Goal: Task Accomplishment & Management: Use online tool/utility

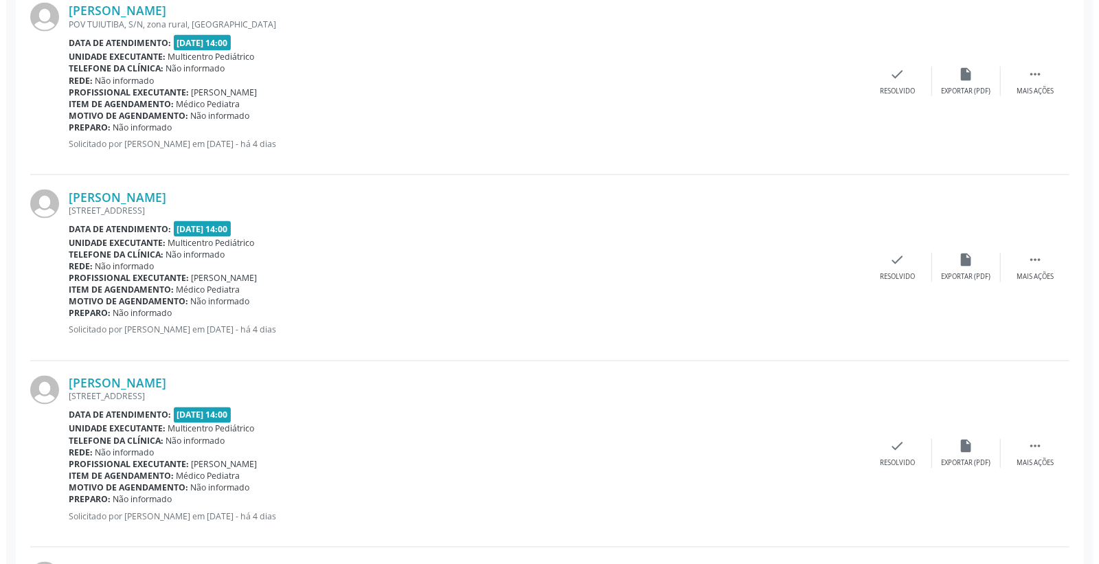
scroll to position [1450, 0]
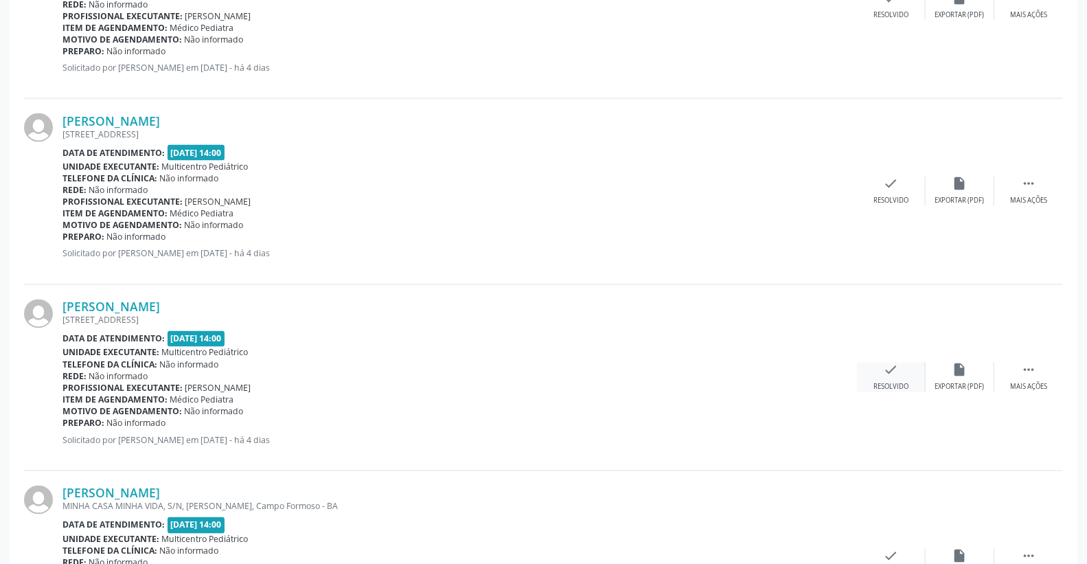
click at [900, 375] on div "check Resolvido" at bounding box center [891, 378] width 69 height 30
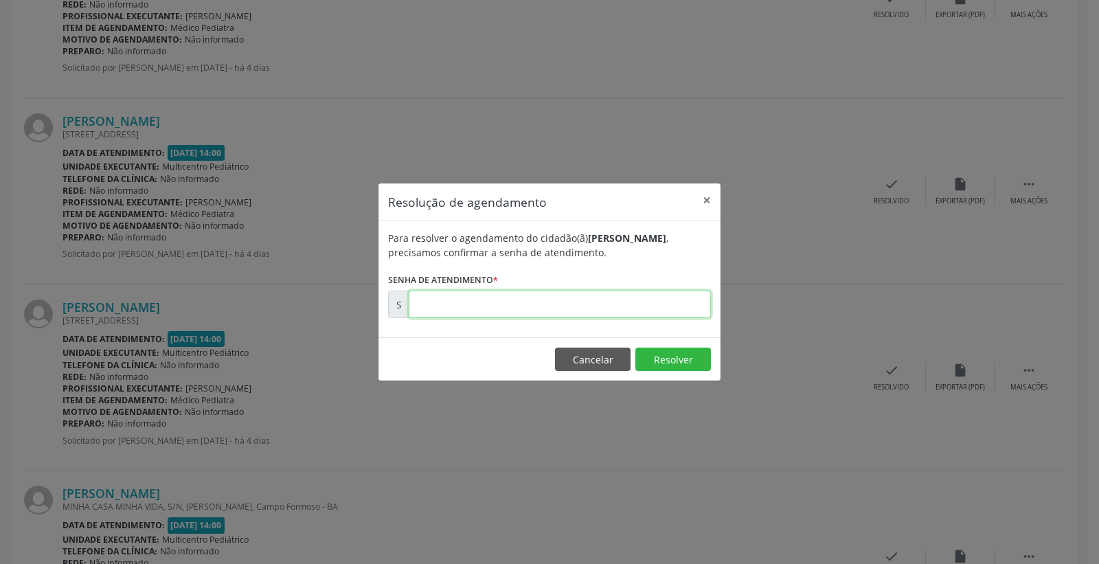
click at [601, 304] on input "text" at bounding box center [560, 304] width 302 height 27
type input "00175274"
drag, startPoint x: 653, startPoint y: 339, endPoint x: 664, endPoint y: 351, distance: 16.5
click at [664, 348] on footer "Cancelar Resolver" at bounding box center [550, 358] width 342 height 43
click at [664, 351] on button "Resolver" at bounding box center [673, 359] width 76 height 23
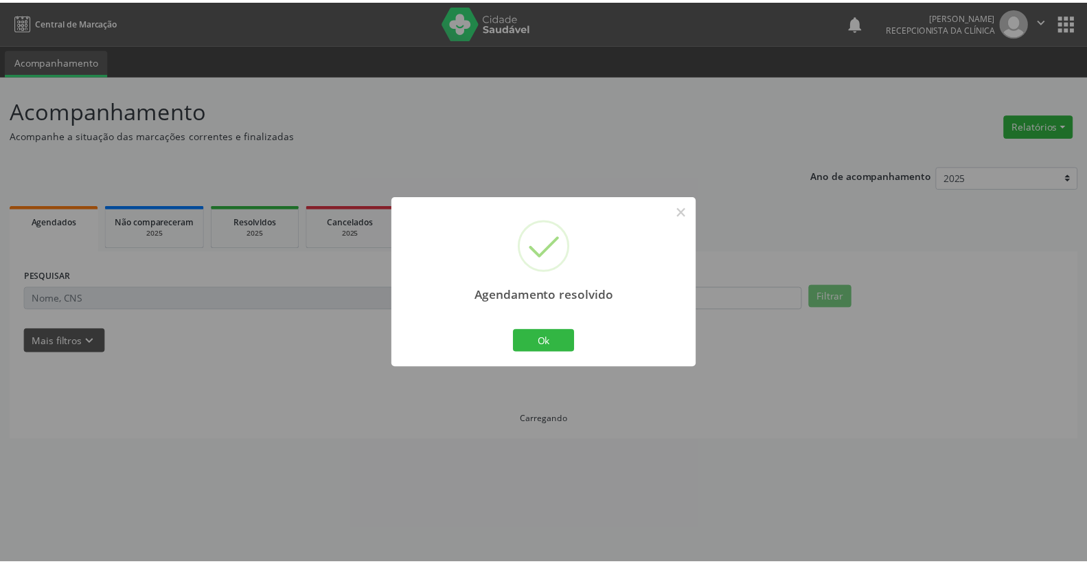
scroll to position [0, 0]
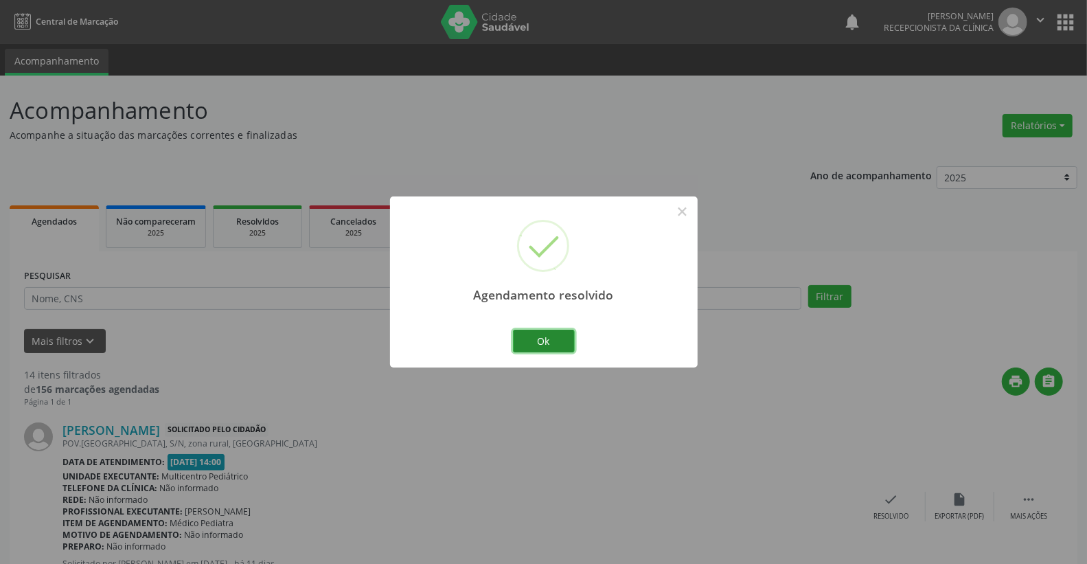
click at [545, 332] on button "Ok" at bounding box center [544, 341] width 62 height 23
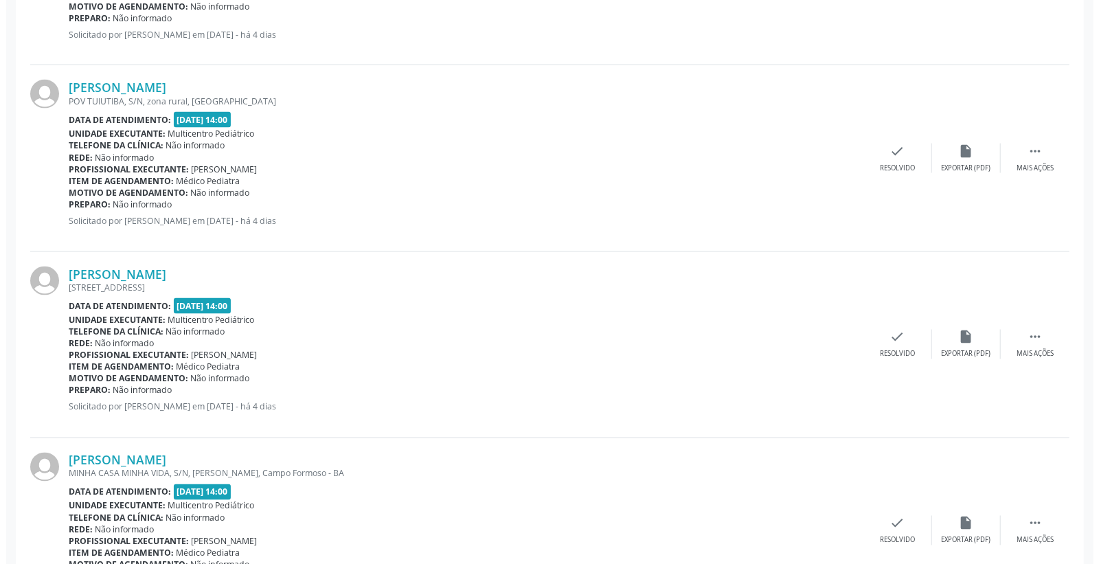
scroll to position [1526, 0]
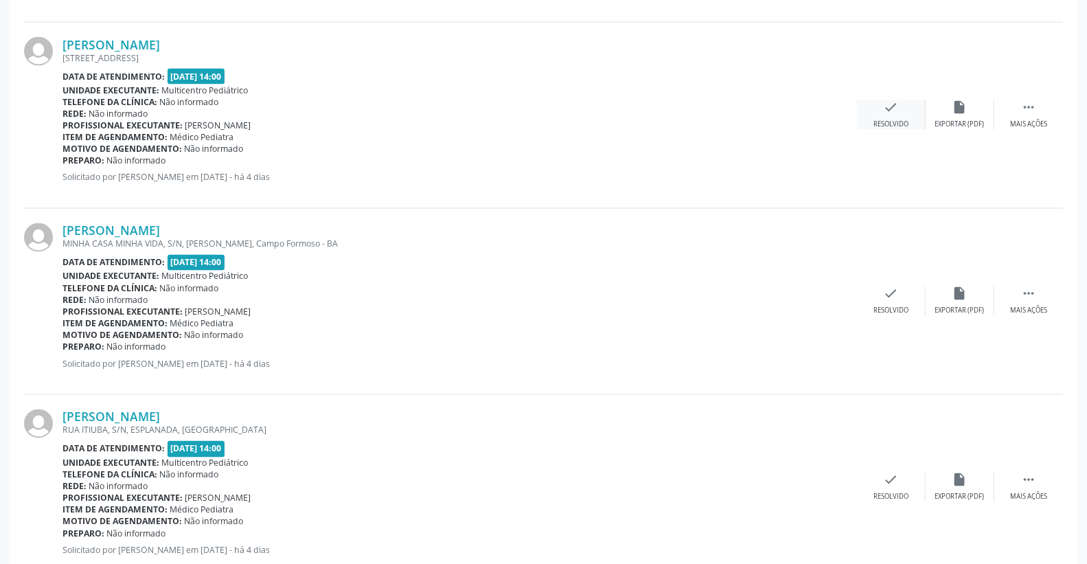
click at [890, 113] on icon "check" at bounding box center [891, 107] width 15 height 15
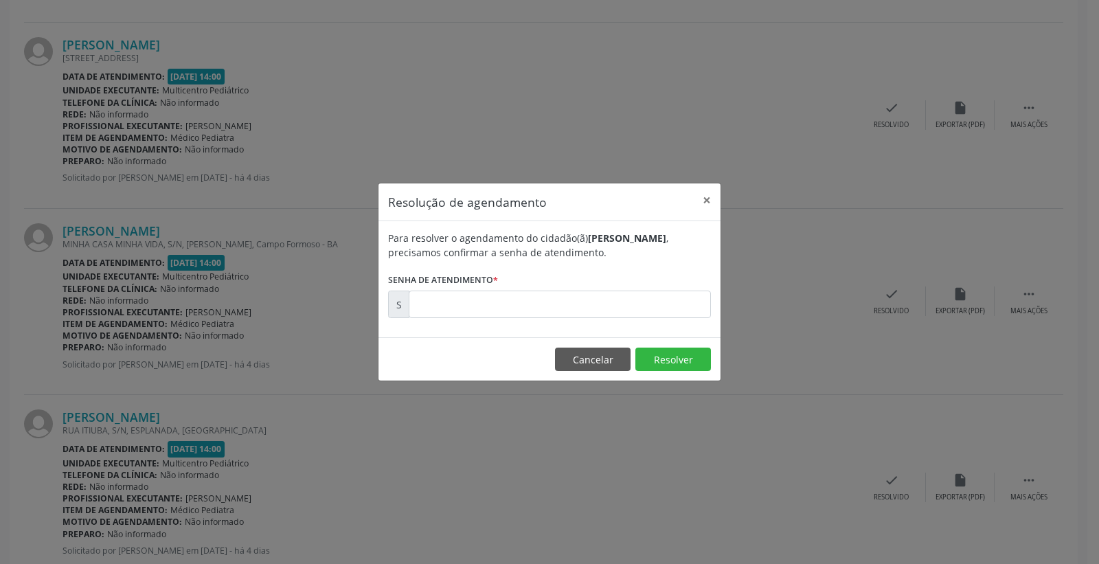
click at [600, 284] on form "Para resolver o agendamento do cidadão(ã) [PERSON_NAME] , precisamos confirmar …" at bounding box center [549, 274] width 323 height 87
click at [587, 297] on input "text" at bounding box center [560, 304] width 302 height 27
type input "00175268"
click at [690, 355] on button "Resolver" at bounding box center [673, 359] width 76 height 23
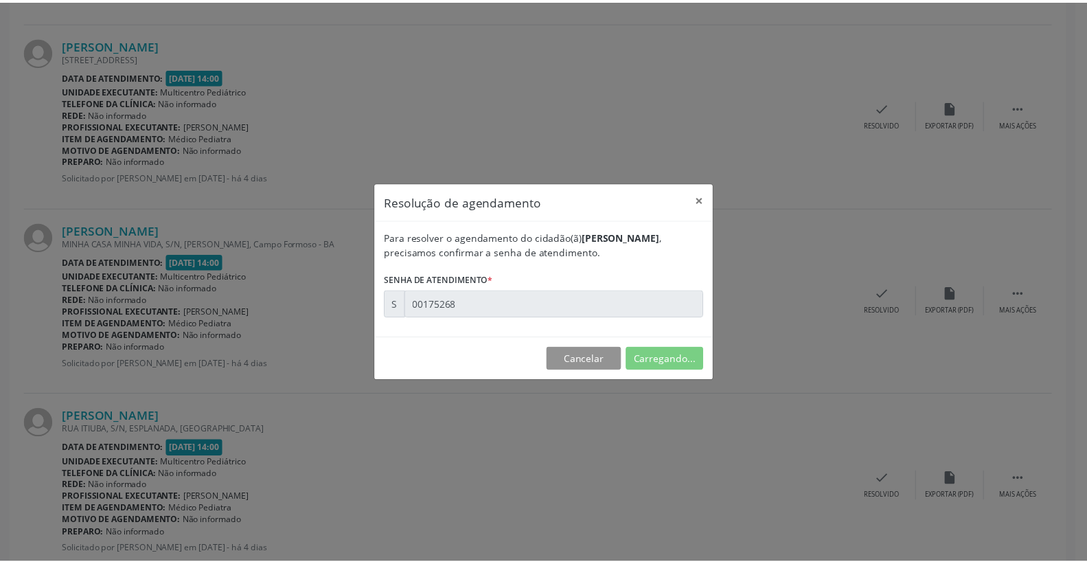
scroll to position [0, 0]
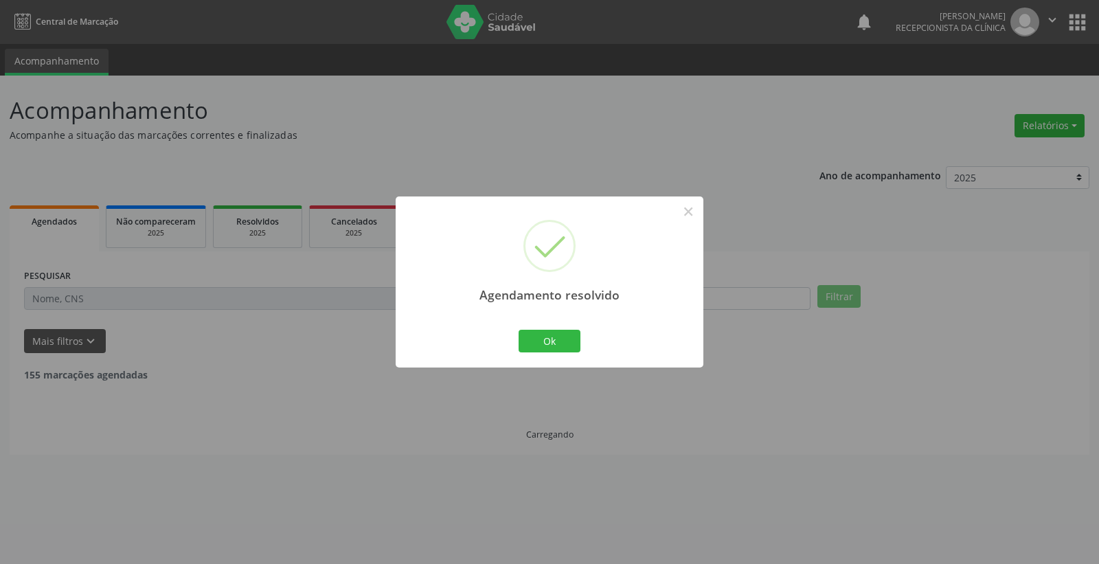
drag, startPoint x: 561, startPoint y: 354, endPoint x: 566, endPoint y: 343, distance: 11.4
click at [563, 354] on div "Ok Cancel" at bounding box center [550, 340] width 68 height 29
click at [565, 342] on button "Ok" at bounding box center [550, 341] width 62 height 23
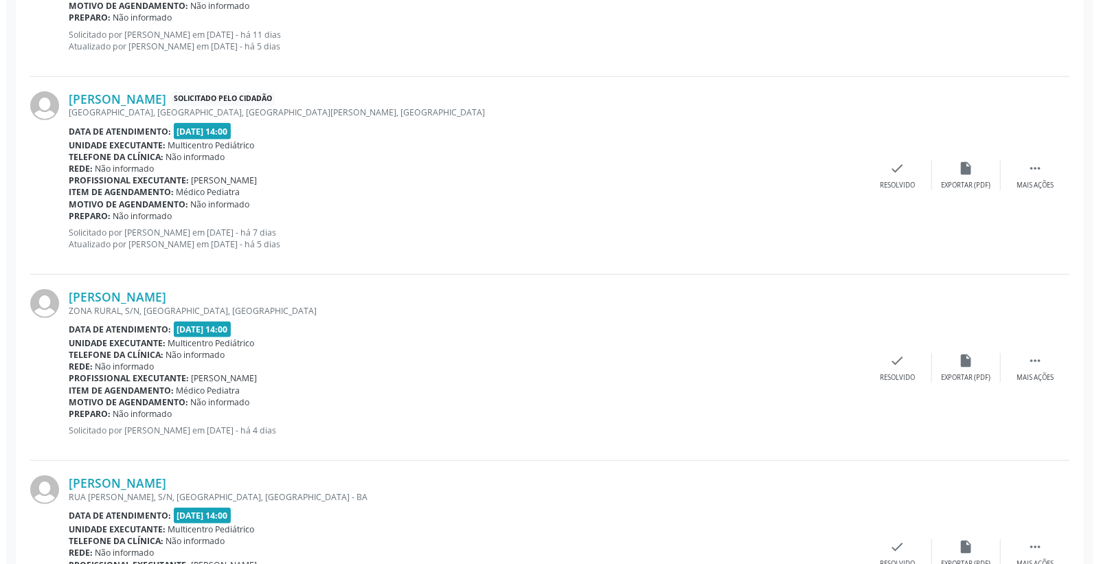
scroll to position [534, 0]
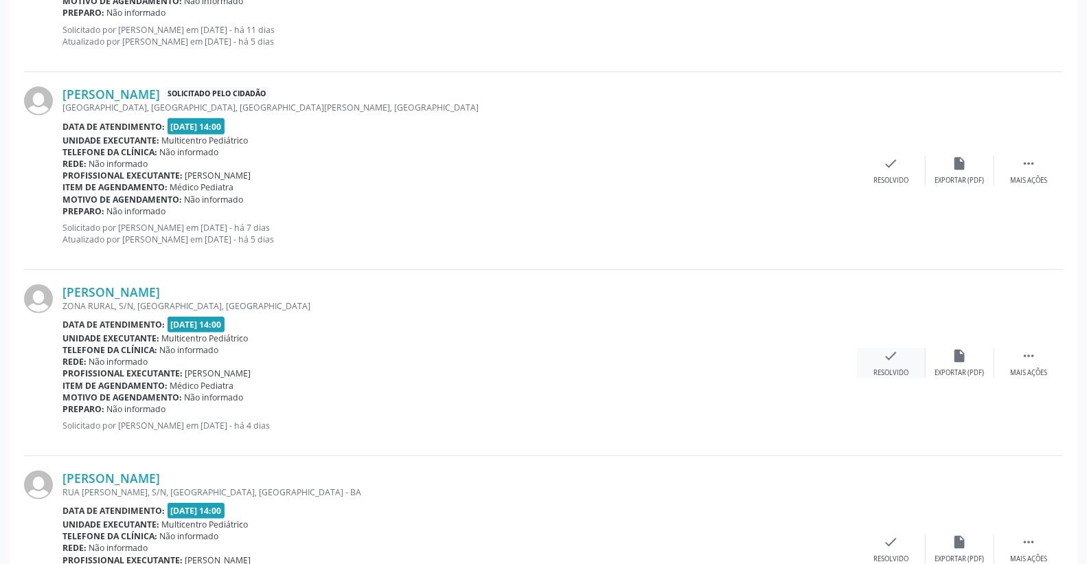
click at [888, 348] on icon "check" at bounding box center [891, 355] width 15 height 15
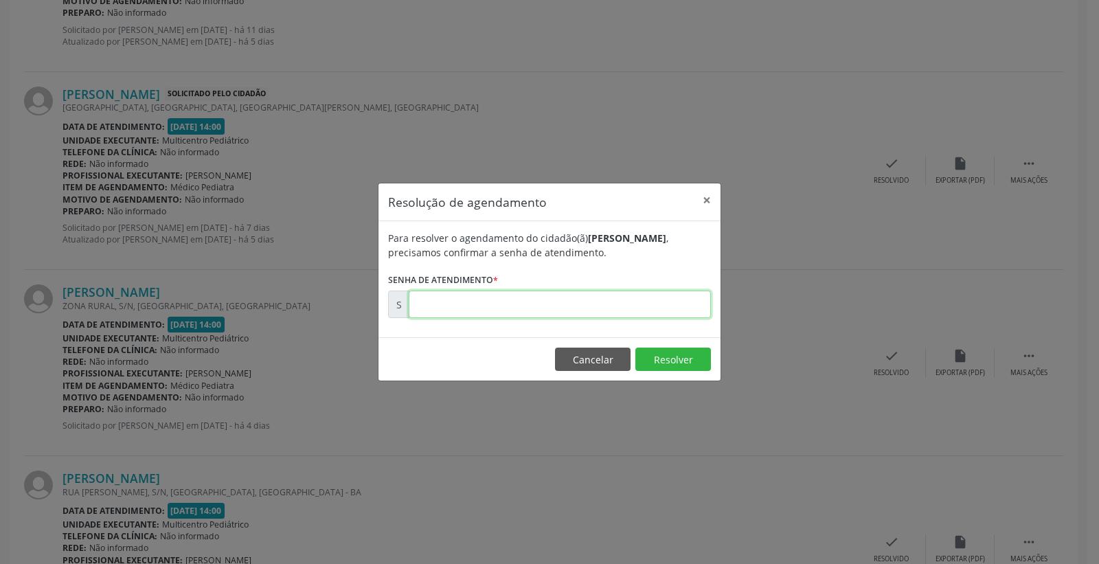
click at [607, 298] on input "text" at bounding box center [560, 304] width 302 height 27
type input "00175216"
click at [684, 363] on button "Resolver" at bounding box center [673, 359] width 76 height 23
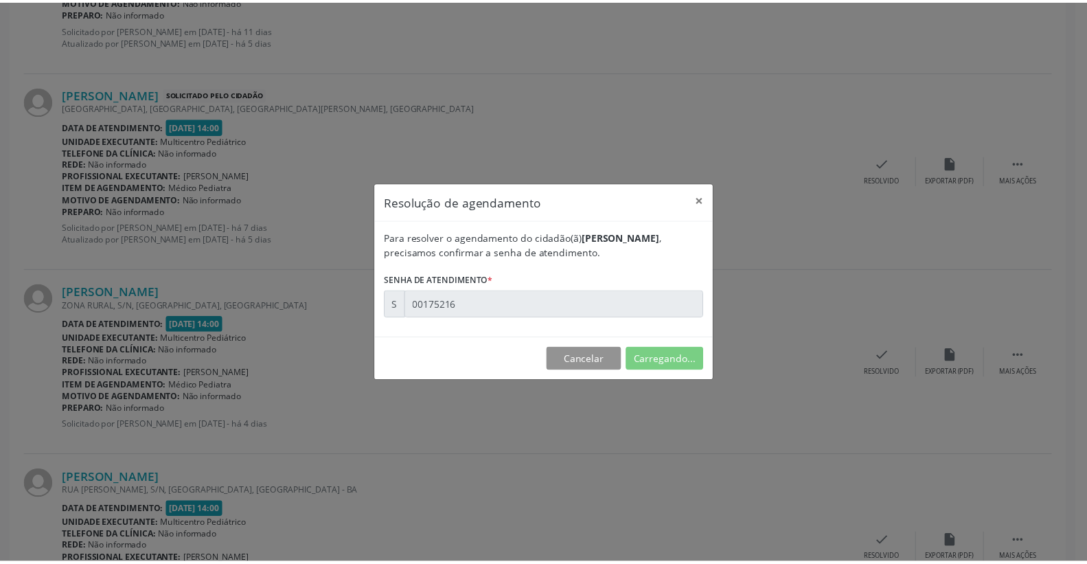
scroll to position [0, 0]
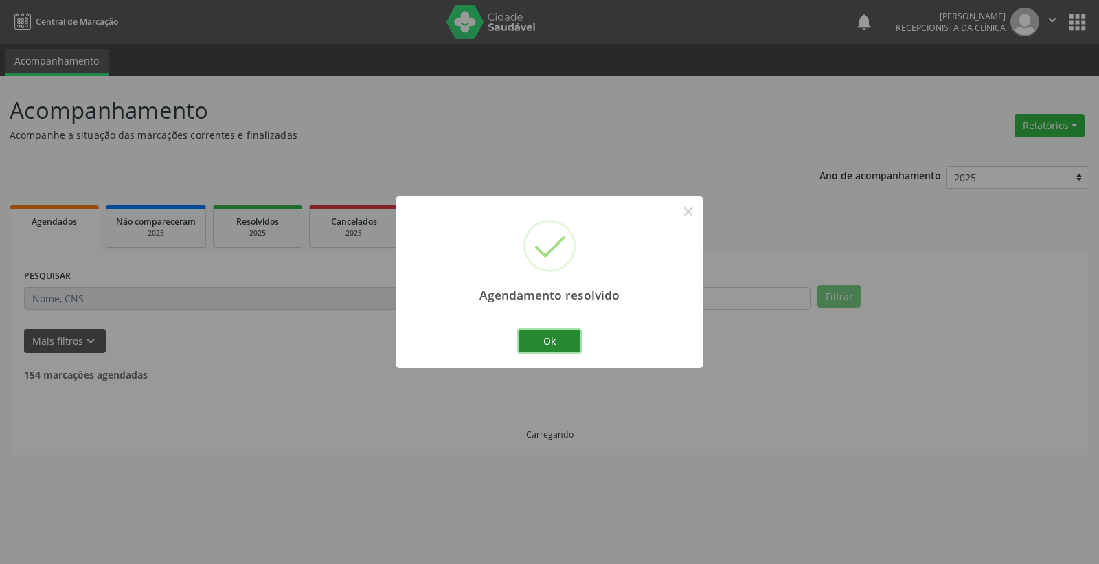
click at [555, 339] on button "Ok" at bounding box center [550, 341] width 62 height 23
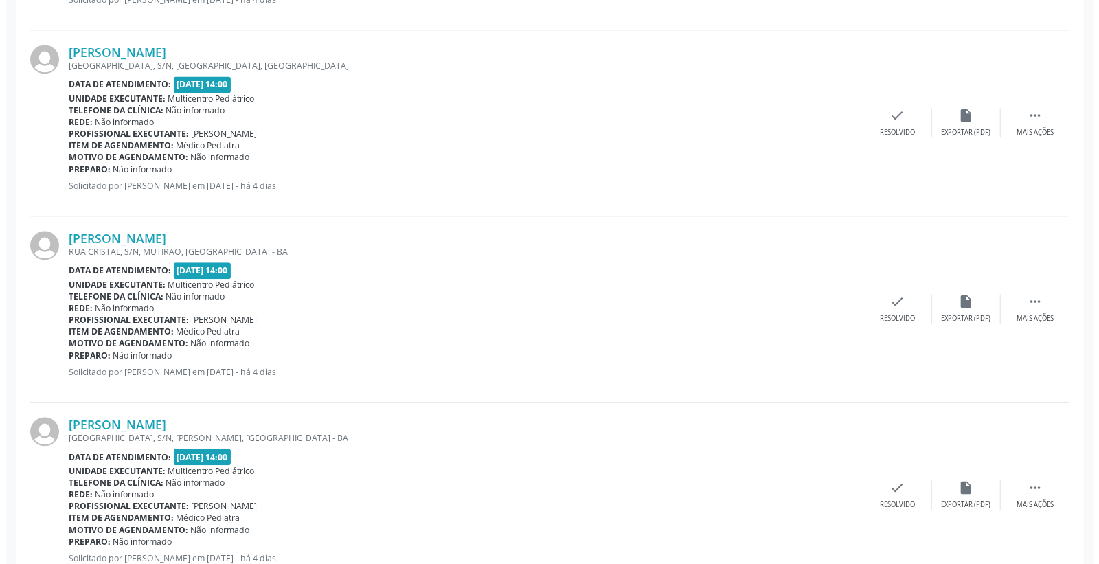
scroll to position [1984, 0]
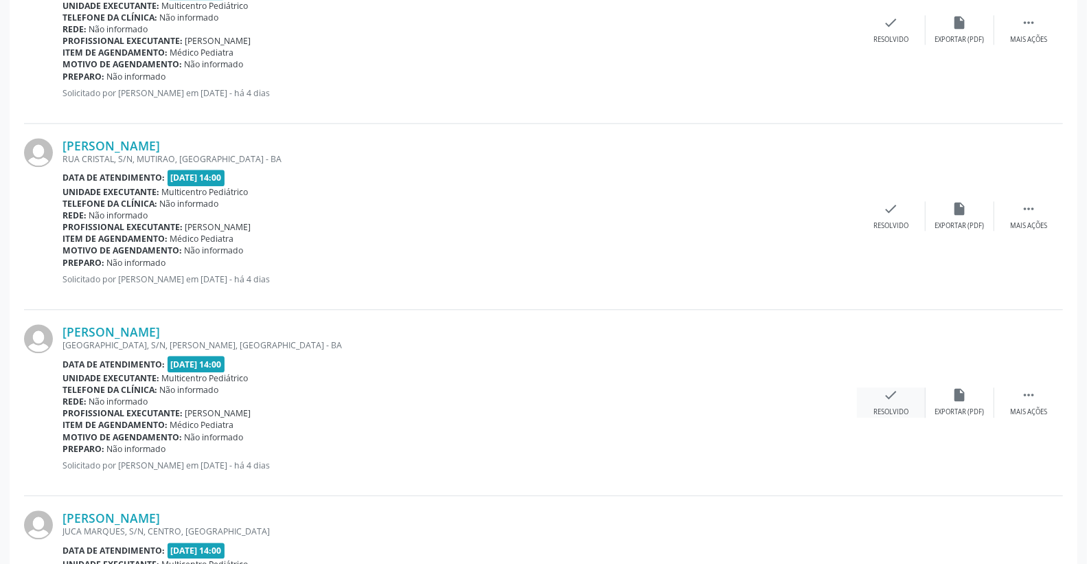
click at [889, 390] on icon "check" at bounding box center [891, 394] width 15 height 15
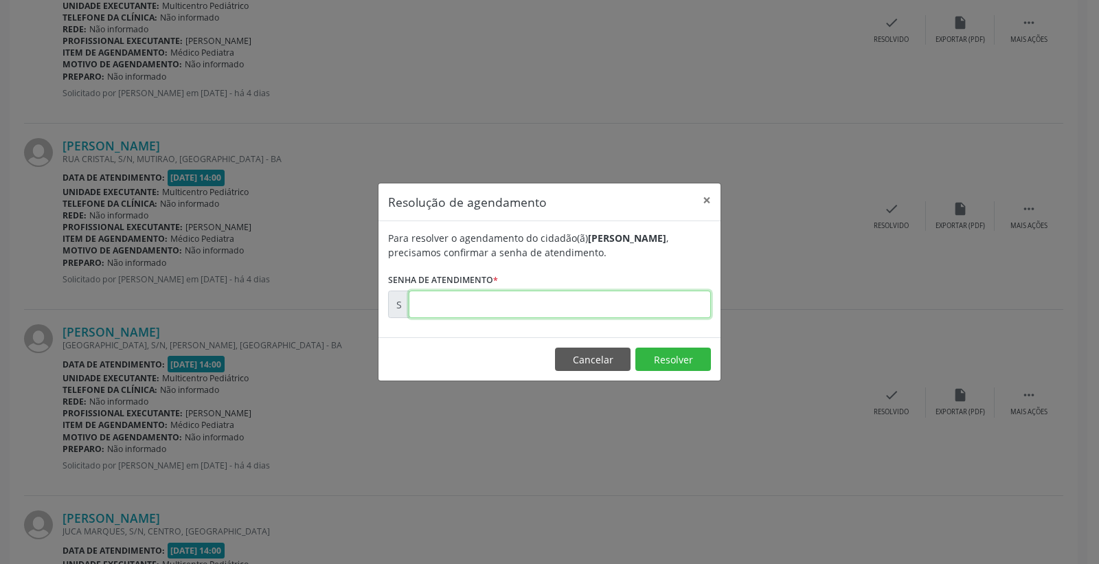
click at [613, 305] on input "text" at bounding box center [560, 304] width 302 height 27
type input "00175472"
click at [662, 357] on button "Resolver" at bounding box center [673, 359] width 76 height 23
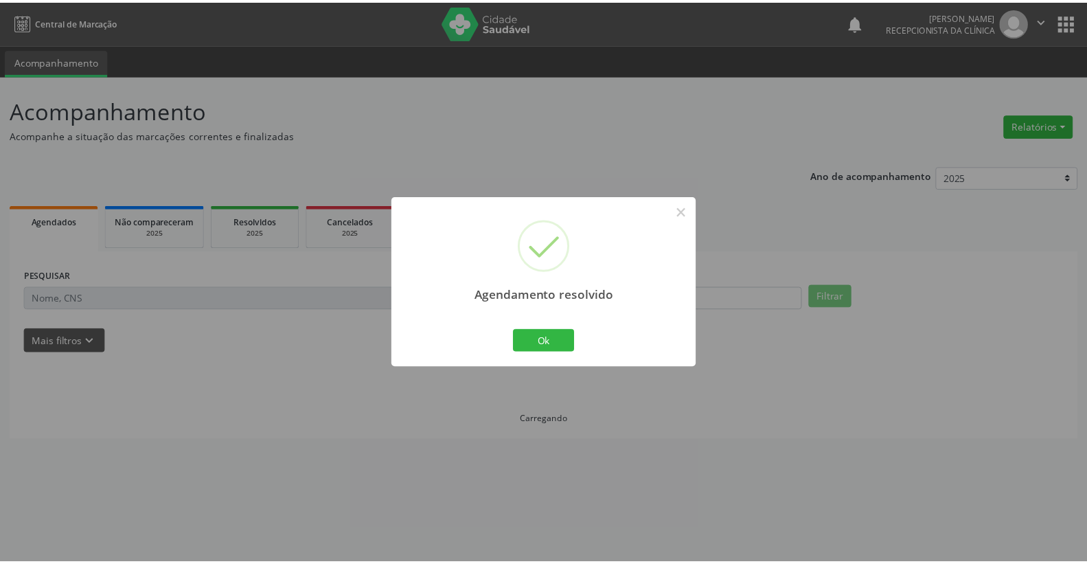
scroll to position [0, 0]
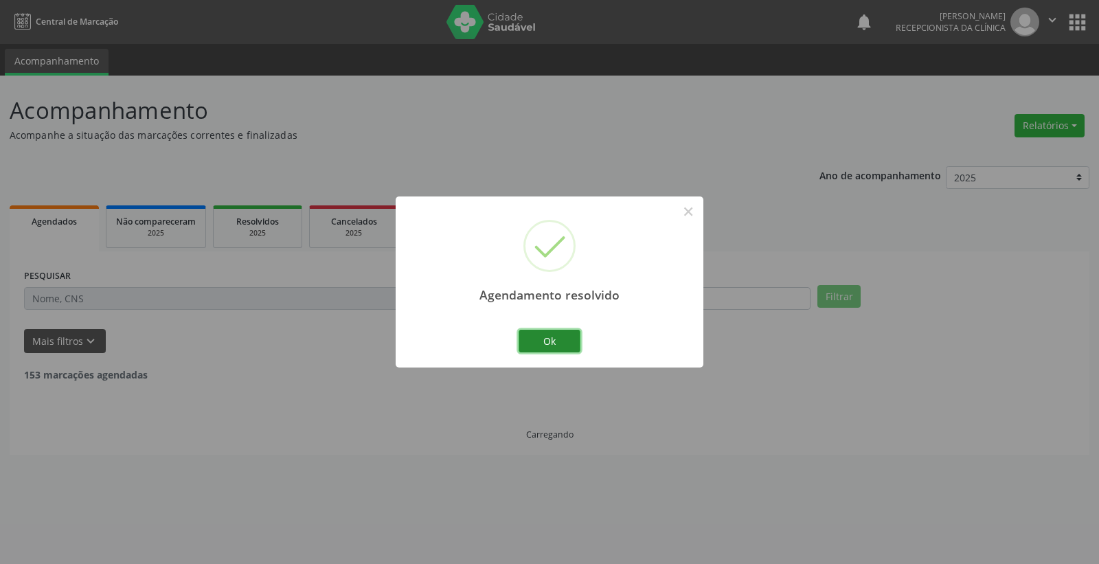
click at [545, 352] on button "Ok" at bounding box center [550, 341] width 62 height 23
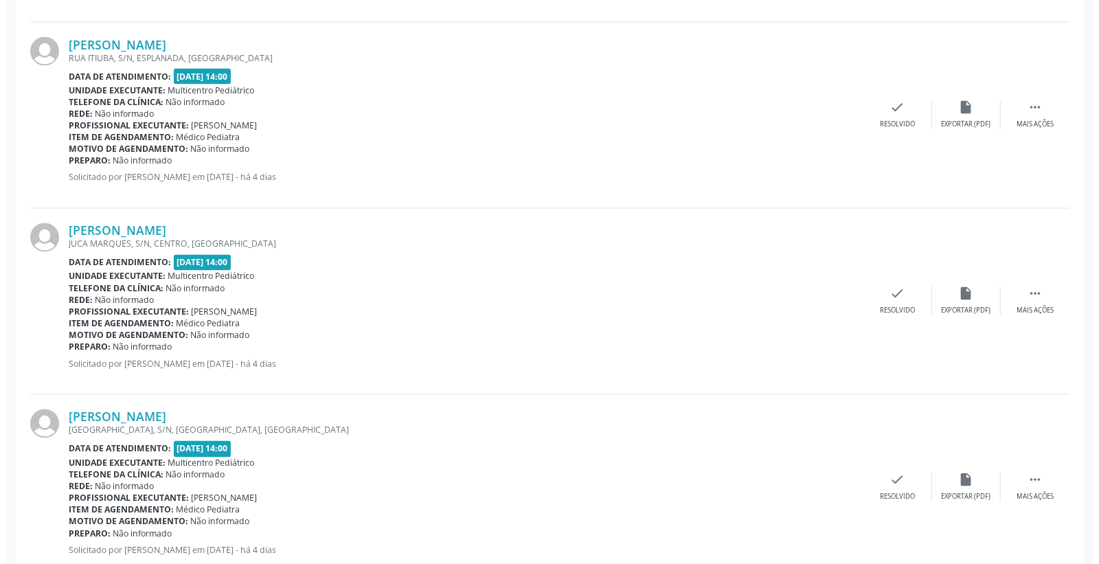
scroll to position [1755, 0]
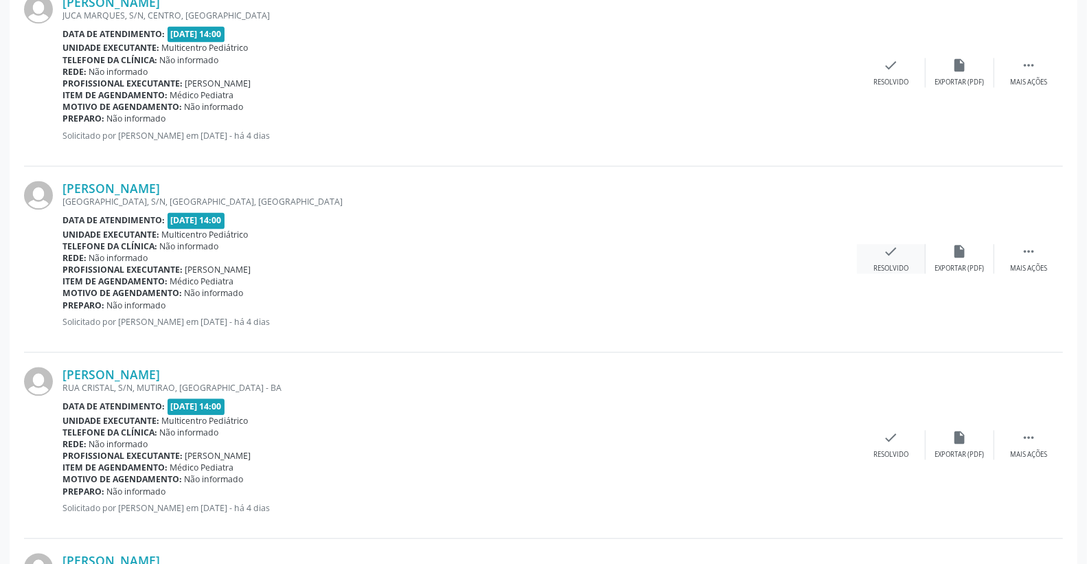
click at [890, 250] on icon "check" at bounding box center [891, 251] width 15 height 15
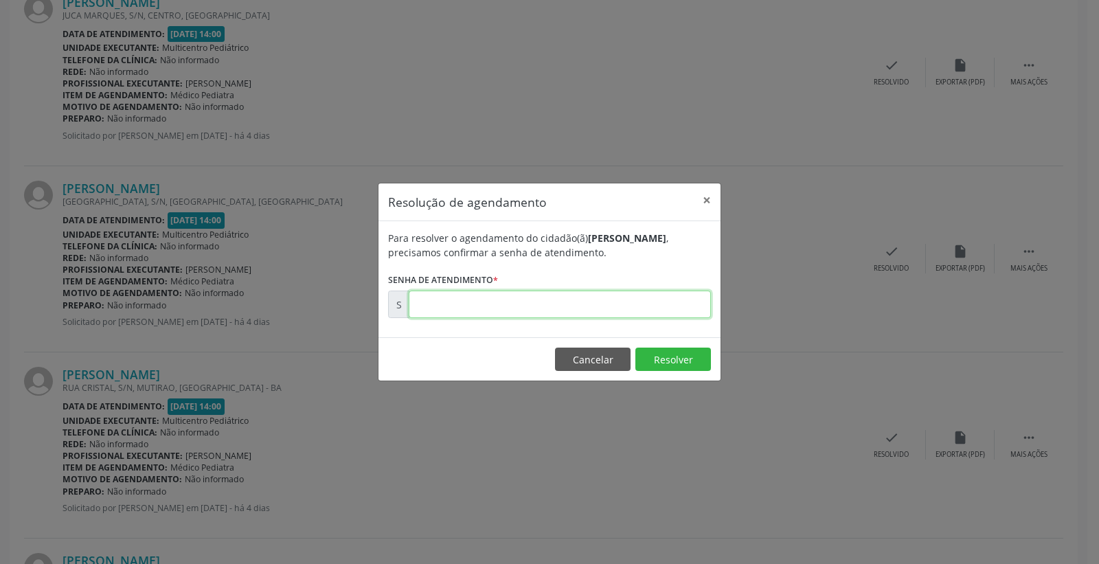
click at [594, 304] on input "text" at bounding box center [560, 304] width 302 height 27
type input "00175452"
click at [677, 358] on button "Resolver" at bounding box center [673, 359] width 76 height 23
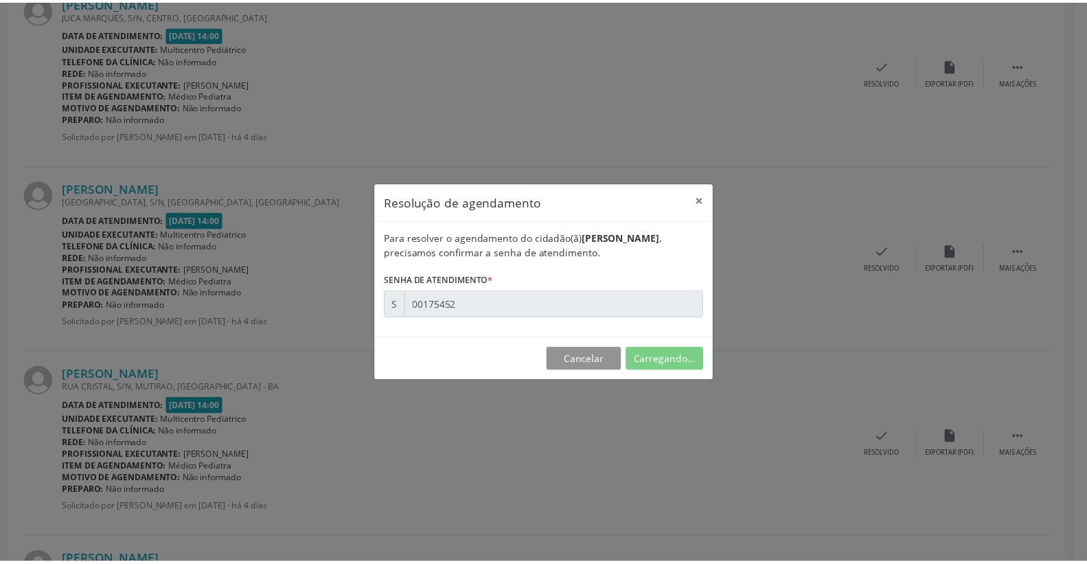
scroll to position [0, 0]
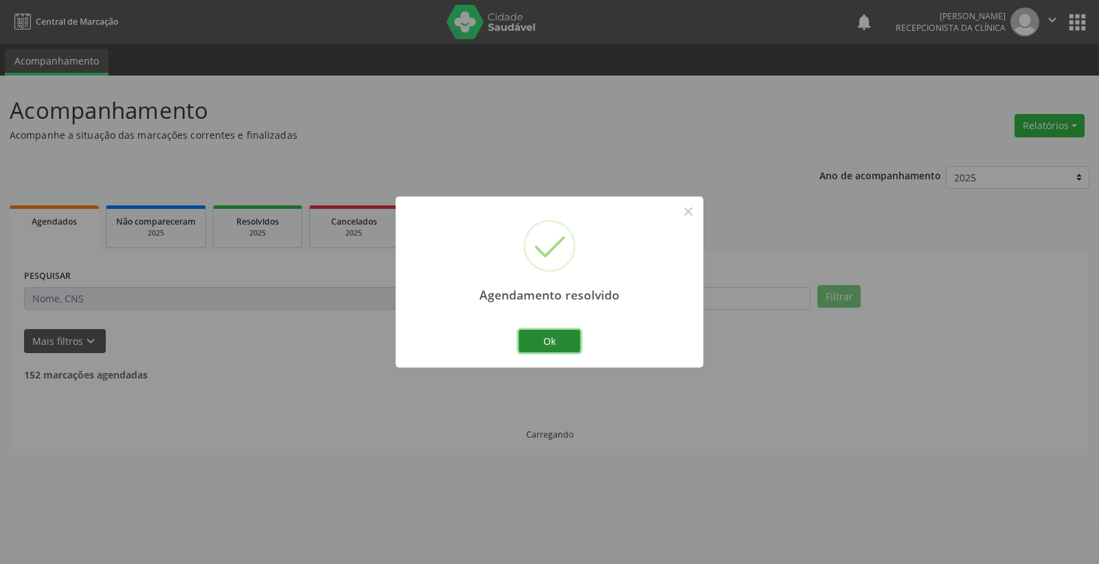
click at [561, 335] on button "Ok" at bounding box center [550, 341] width 62 height 23
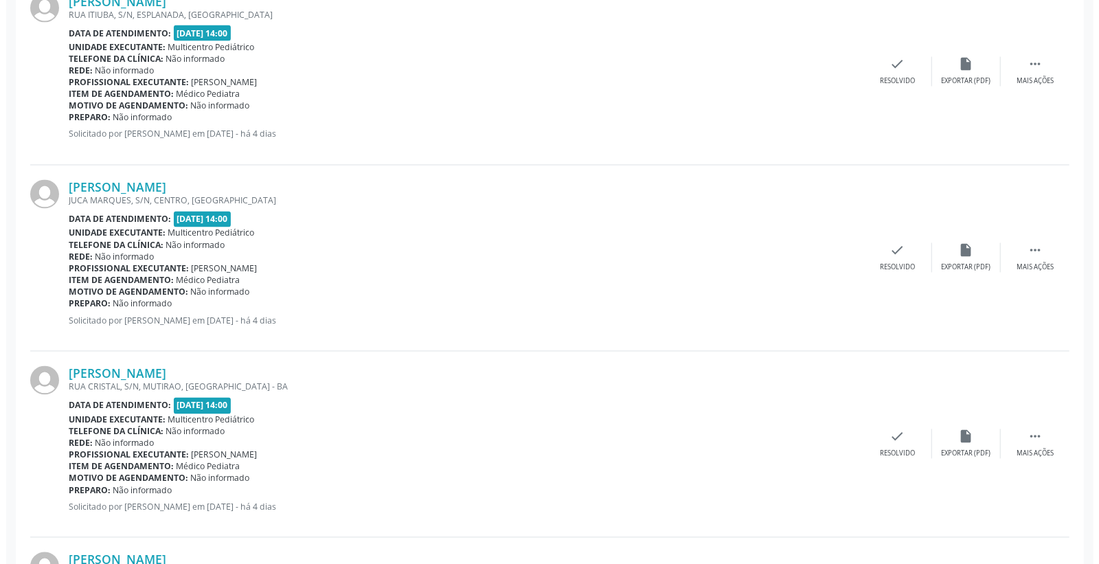
scroll to position [1679, 0]
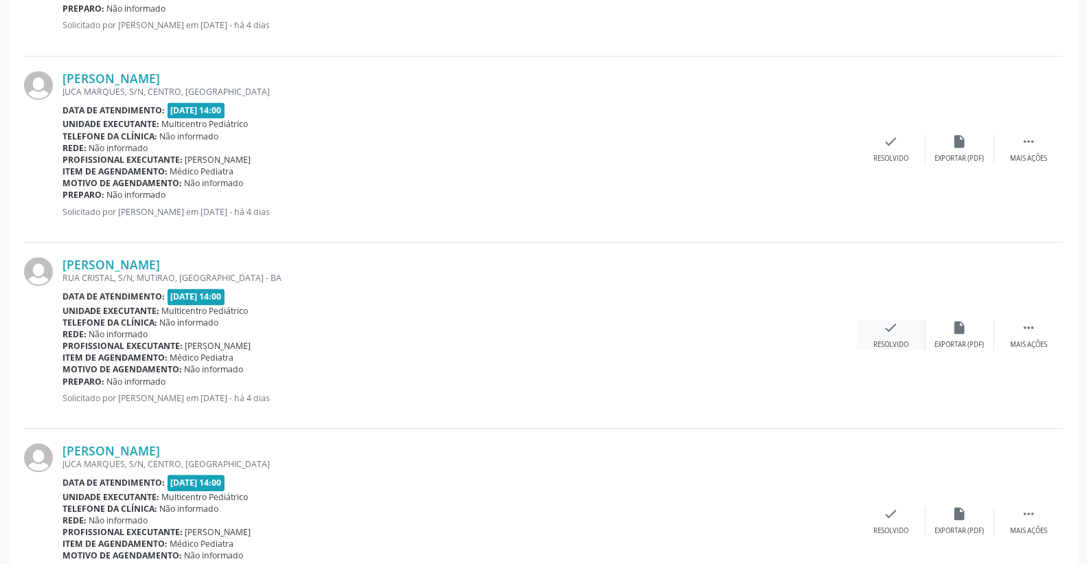
click at [896, 331] on icon "check" at bounding box center [891, 327] width 15 height 15
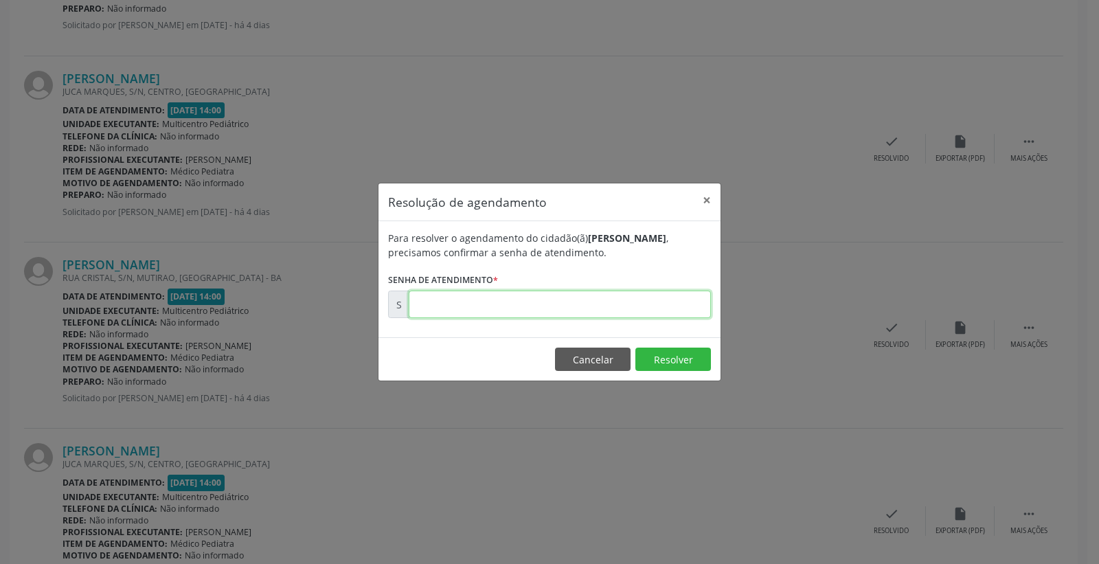
click at [664, 309] on input "text" at bounding box center [560, 304] width 302 height 27
type input "00175462"
drag, startPoint x: 667, startPoint y: 369, endPoint x: 666, endPoint y: 359, distance: 9.6
click at [667, 365] on button "Resolver" at bounding box center [673, 359] width 76 height 23
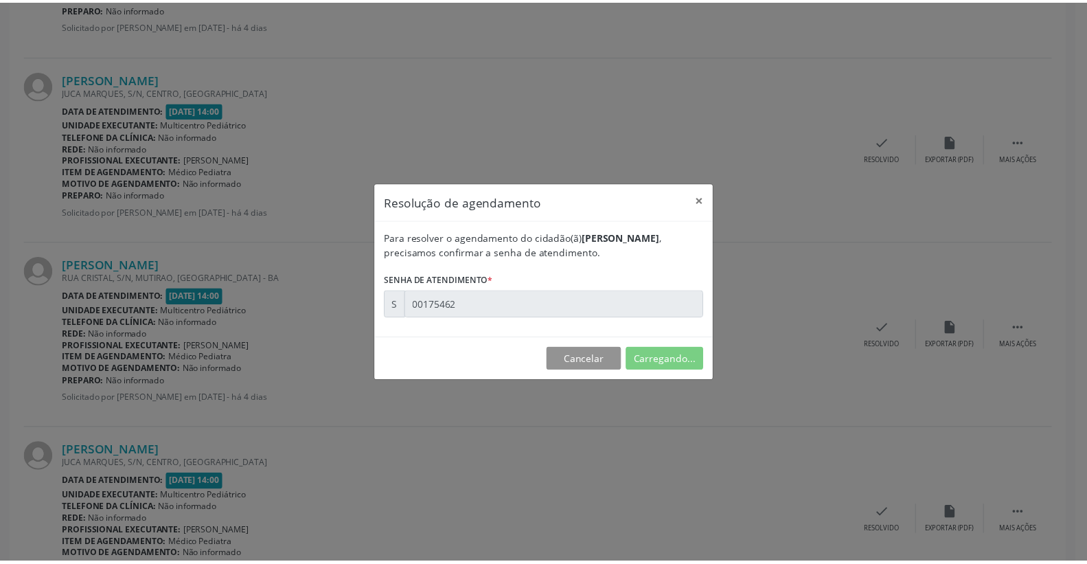
scroll to position [0, 0]
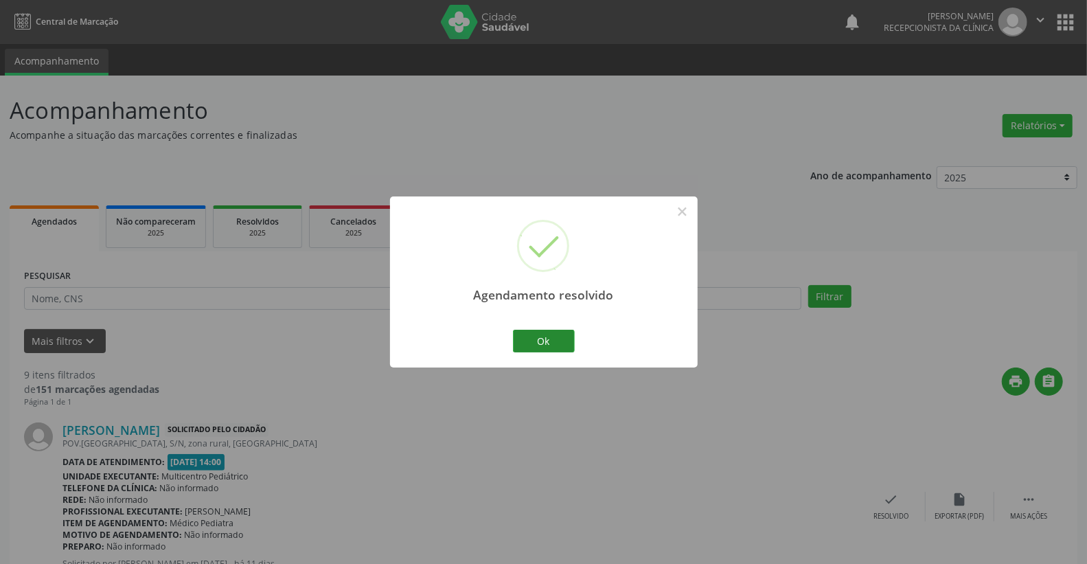
drag, startPoint x: 582, startPoint y: 335, endPoint x: 552, endPoint y: 335, distance: 30.2
click at [579, 335] on div "Agendamento resolvido × Ok Cancel" at bounding box center [544, 281] width 308 height 171
click at [552, 335] on button "Ok" at bounding box center [544, 341] width 62 height 23
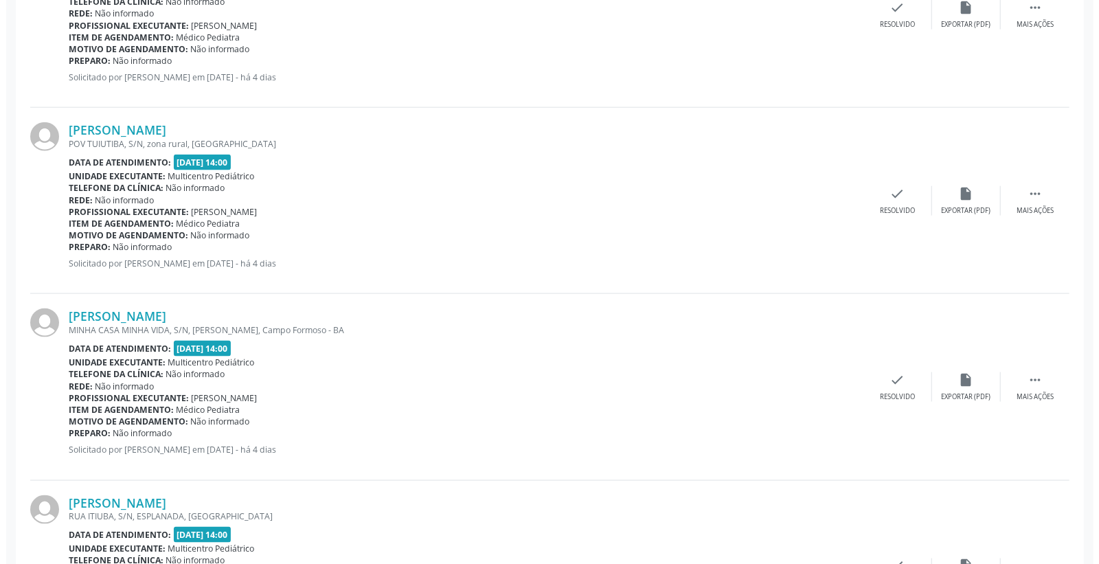
scroll to position [1144, 0]
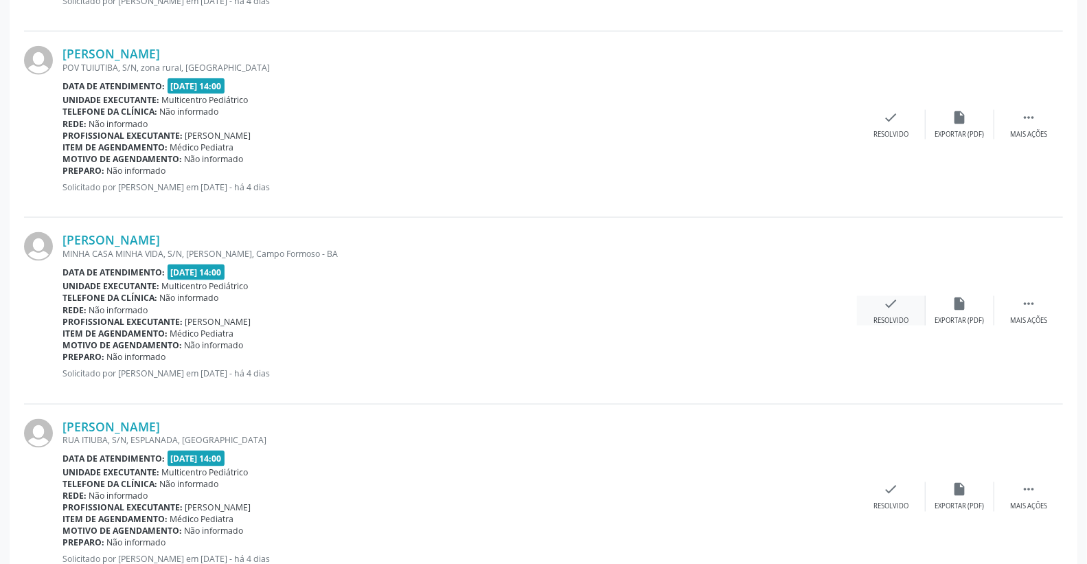
click at [890, 296] on icon "check" at bounding box center [891, 303] width 15 height 15
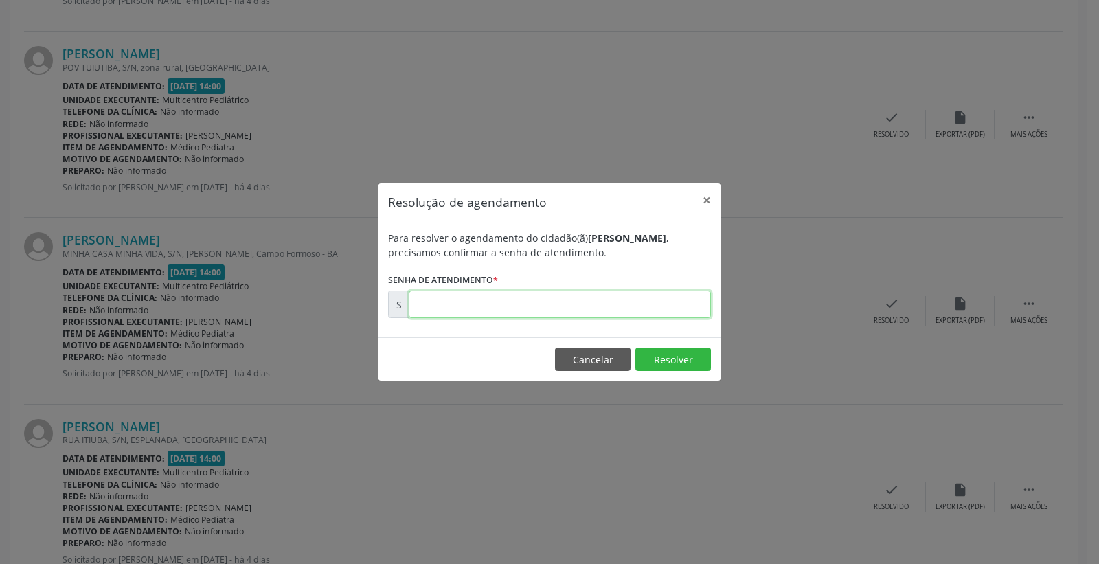
click at [648, 314] on input "text" at bounding box center [560, 304] width 302 height 27
type input "00175409"
click at [673, 348] on button "Resolver" at bounding box center [673, 359] width 76 height 23
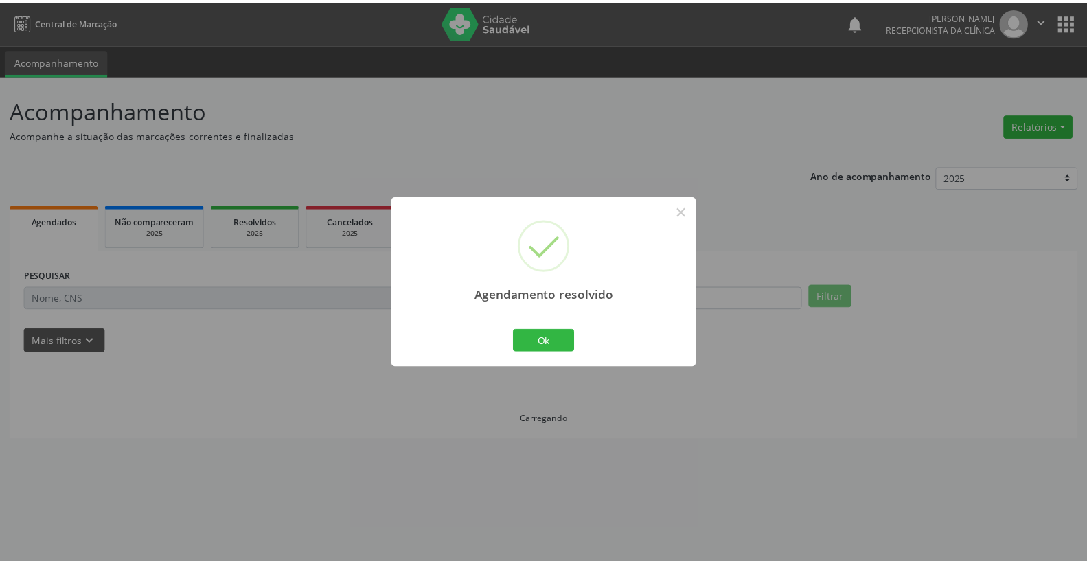
scroll to position [0, 0]
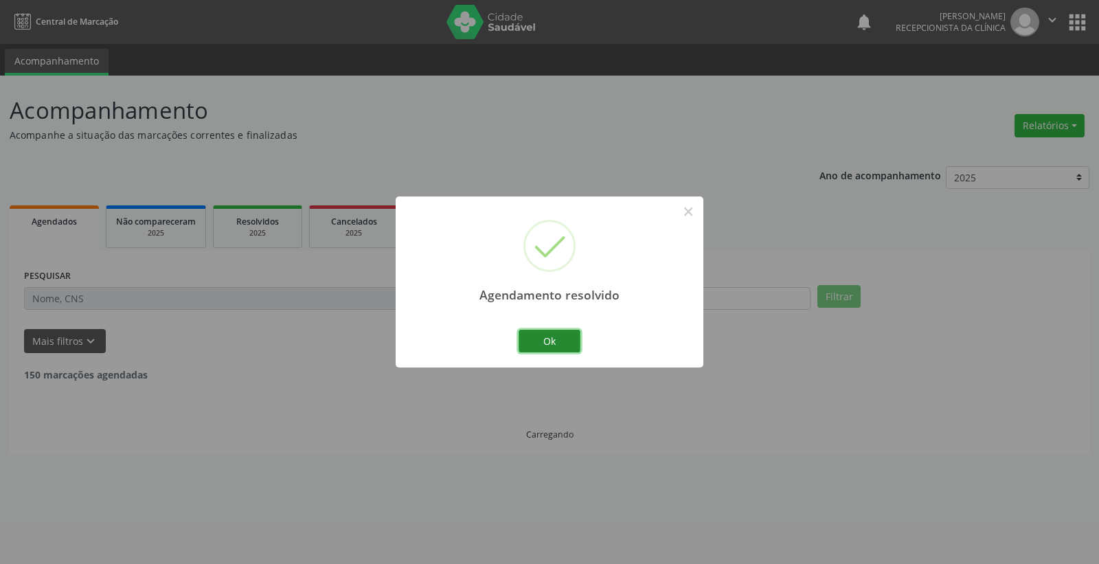
click at [569, 335] on button "Ok" at bounding box center [550, 341] width 62 height 23
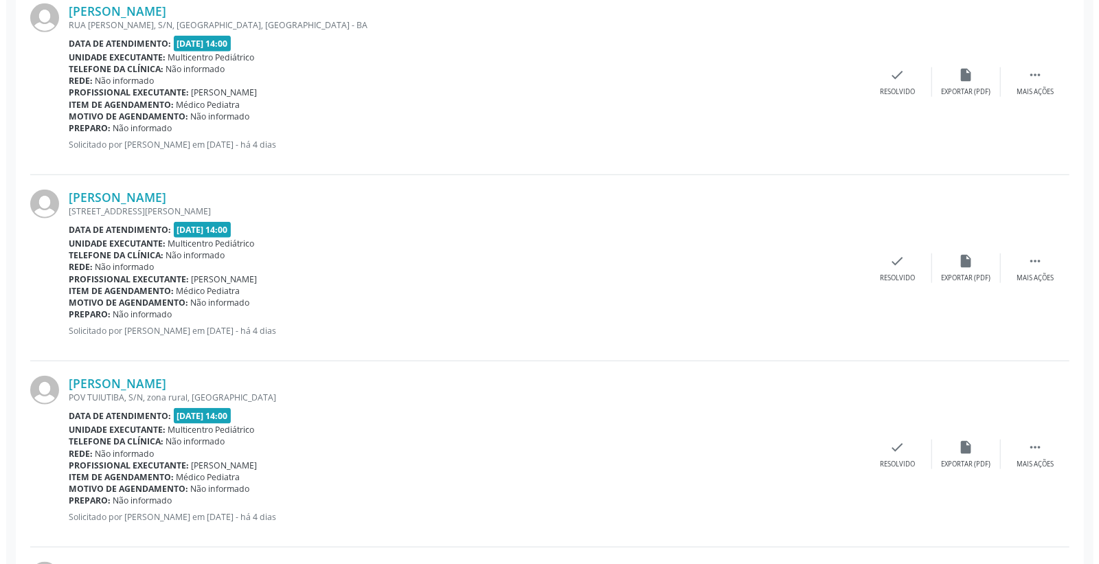
scroll to position [839, 0]
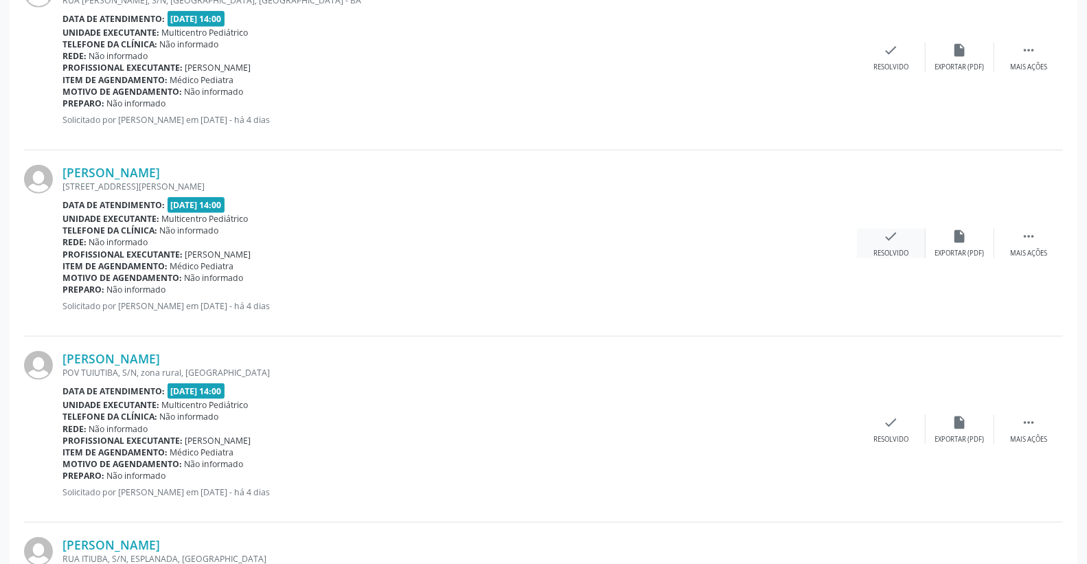
click at [894, 245] on div "check Resolvido" at bounding box center [891, 244] width 69 height 30
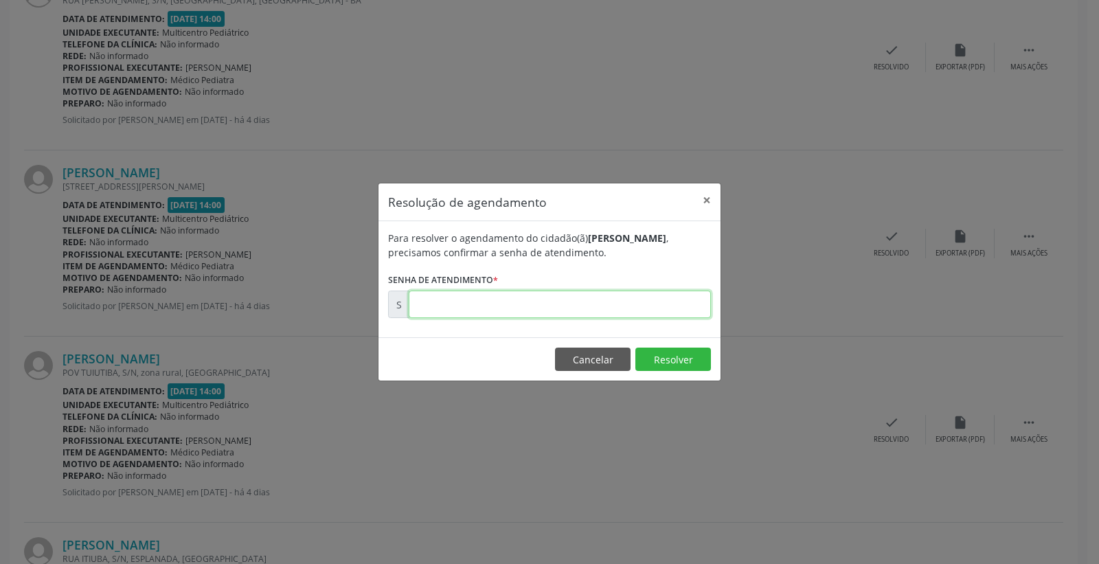
click at [633, 315] on input "text" at bounding box center [560, 304] width 302 height 27
type input "00175248"
click at [649, 359] on button "Resolver" at bounding box center [673, 359] width 76 height 23
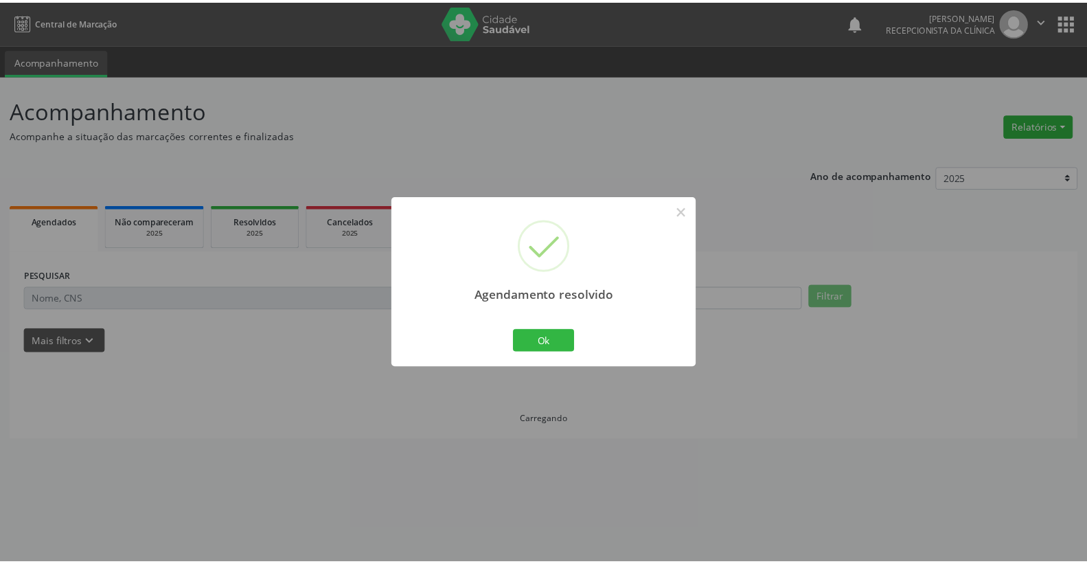
scroll to position [0, 0]
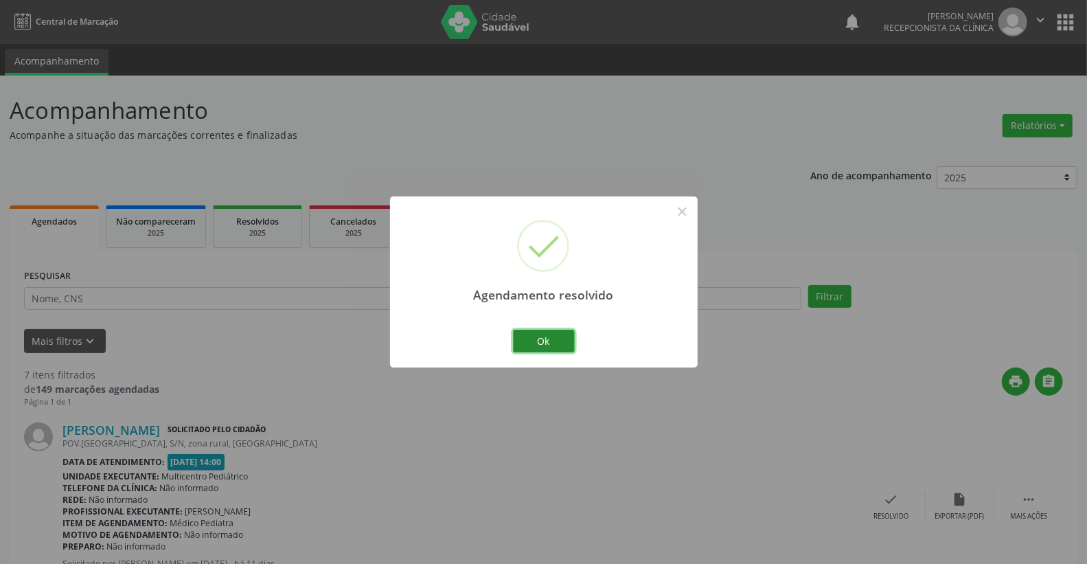
click at [544, 341] on button "Ok" at bounding box center [544, 341] width 62 height 23
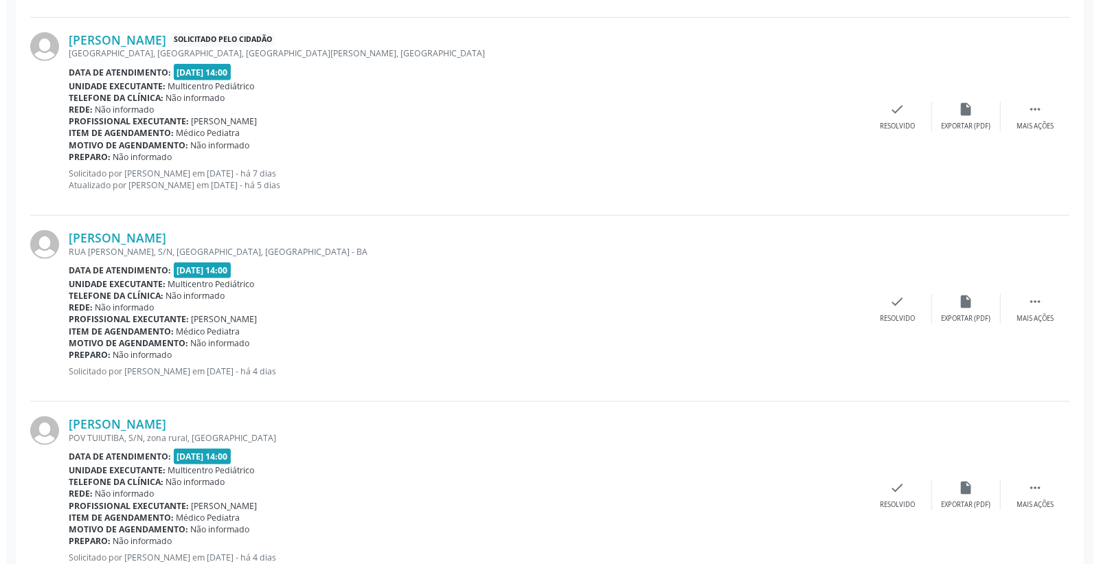
scroll to position [583, 0]
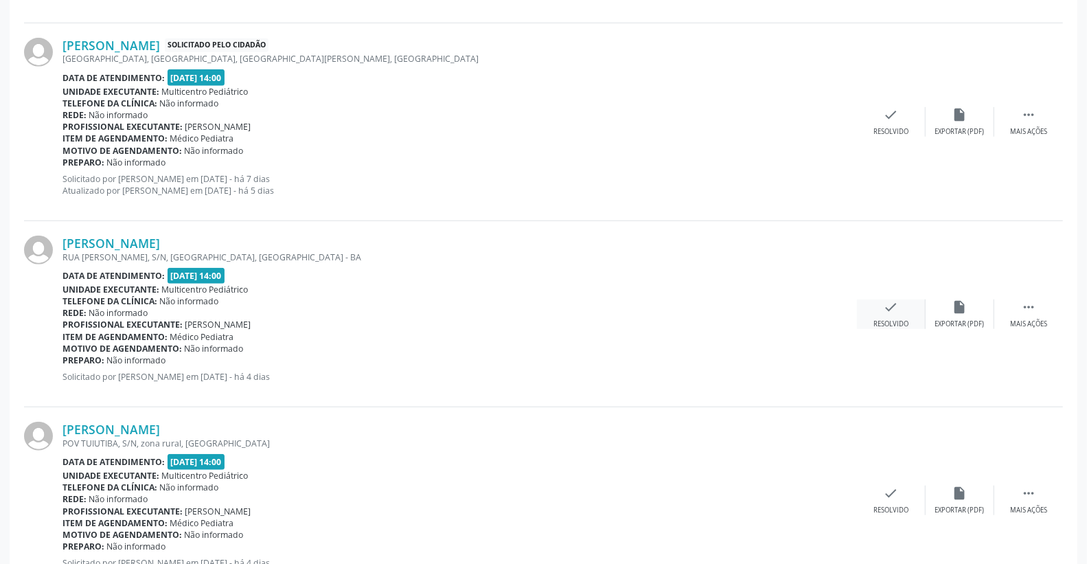
click at [898, 306] on icon "check" at bounding box center [891, 307] width 15 height 15
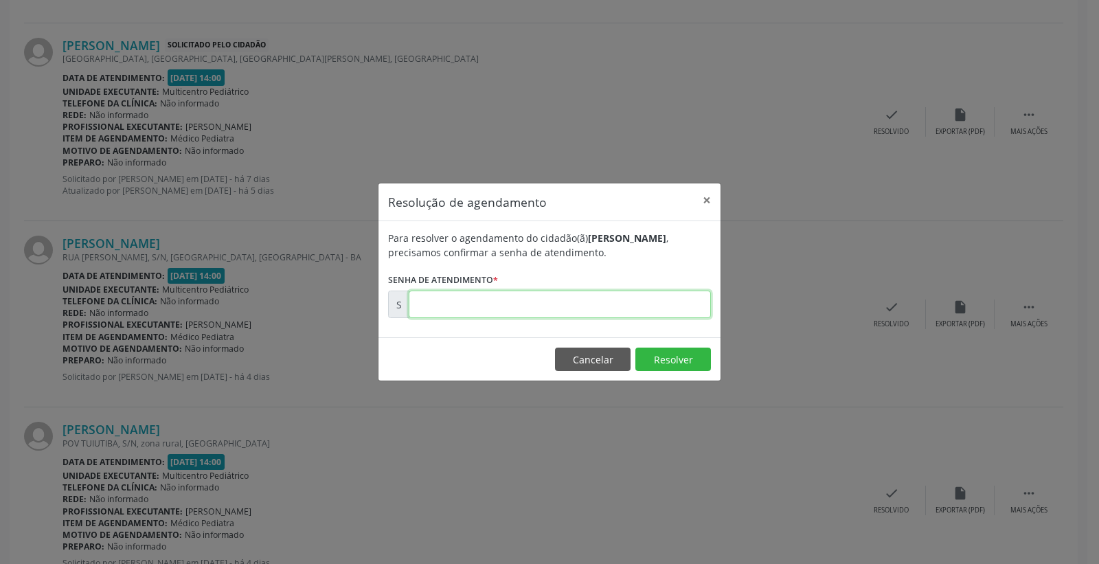
click at [630, 308] on input "text" at bounding box center [560, 304] width 302 height 27
type input "00175227"
click at [672, 348] on button "Resolver" at bounding box center [673, 359] width 76 height 23
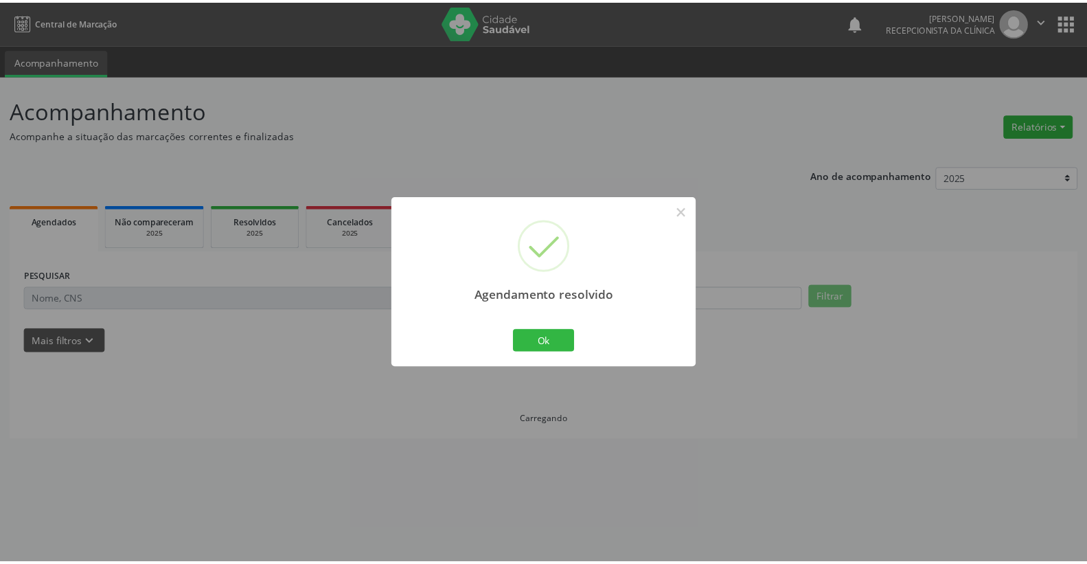
scroll to position [0, 0]
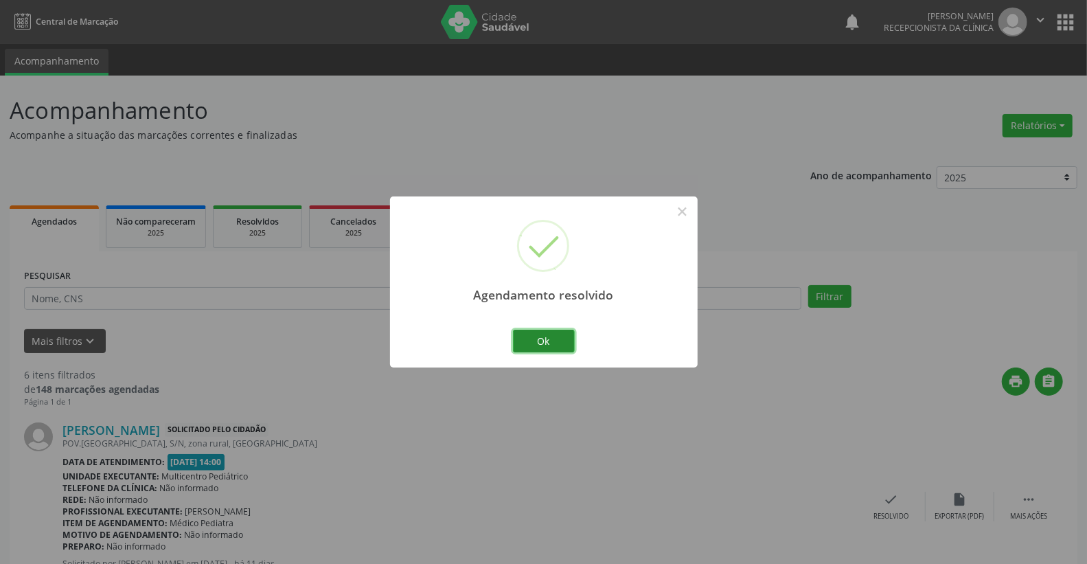
click at [553, 342] on button "Ok" at bounding box center [544, 341] width 62 height 23
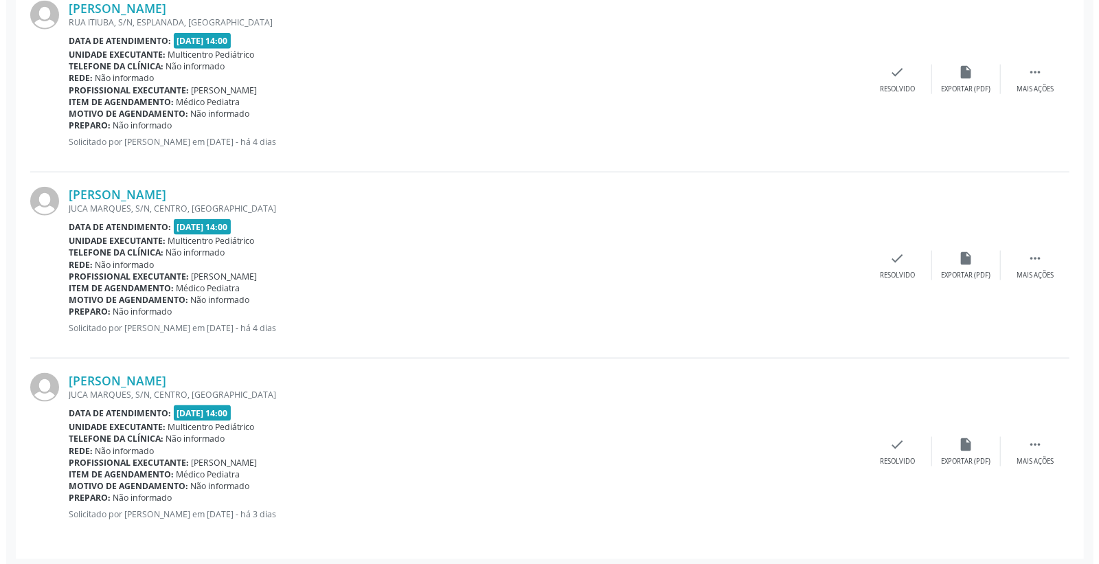
scroll to position [1007, 0]
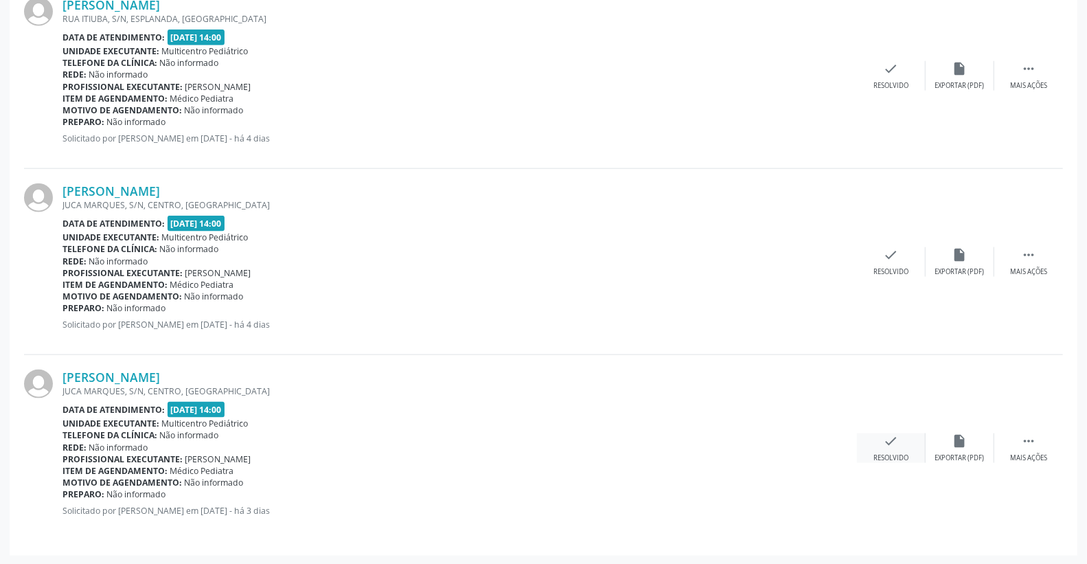
click at [899, 444] on div "check Resolvido" at bounding box center [891, 448] width 69 height 30
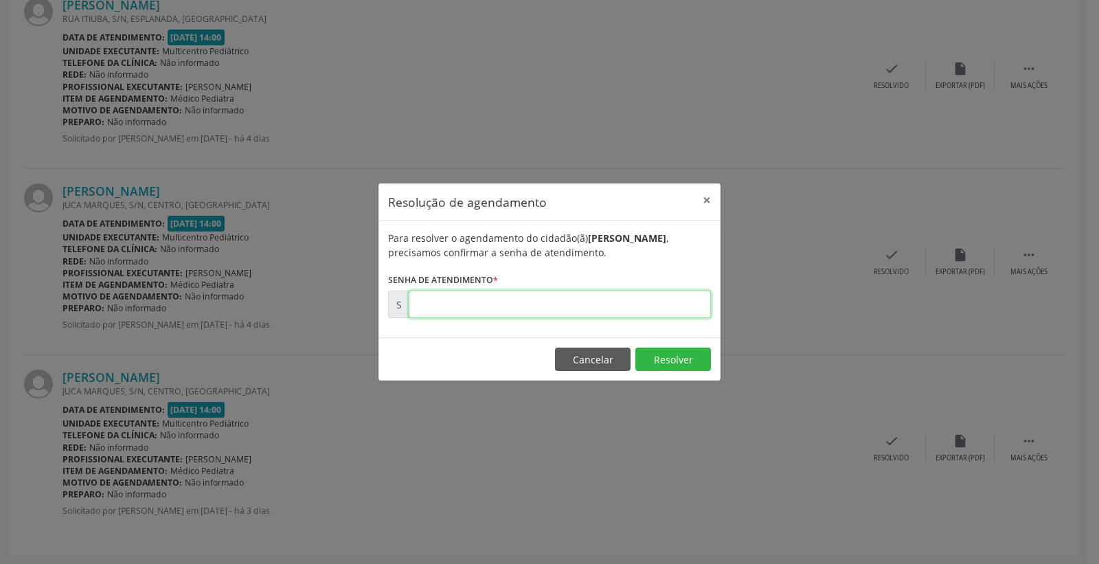
click at [592, 307] on input "text" at bounding box center [560, 304] width 302 height 27
type input "00175524"
click at [642, 360] on button "Resolver" at bounding box center [673, 359] width 76 height 23
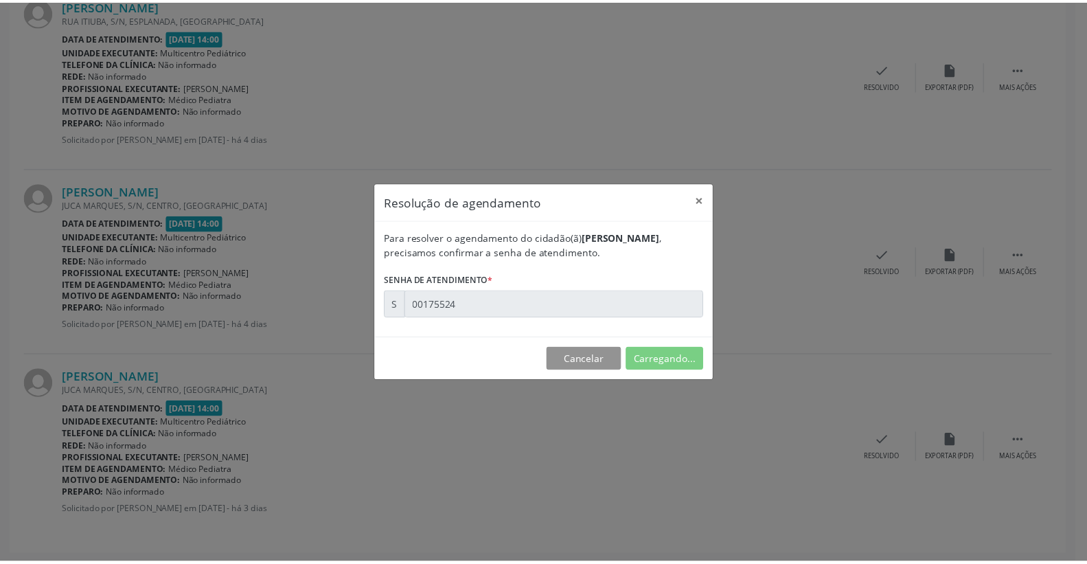
scroll to position [0, 0]
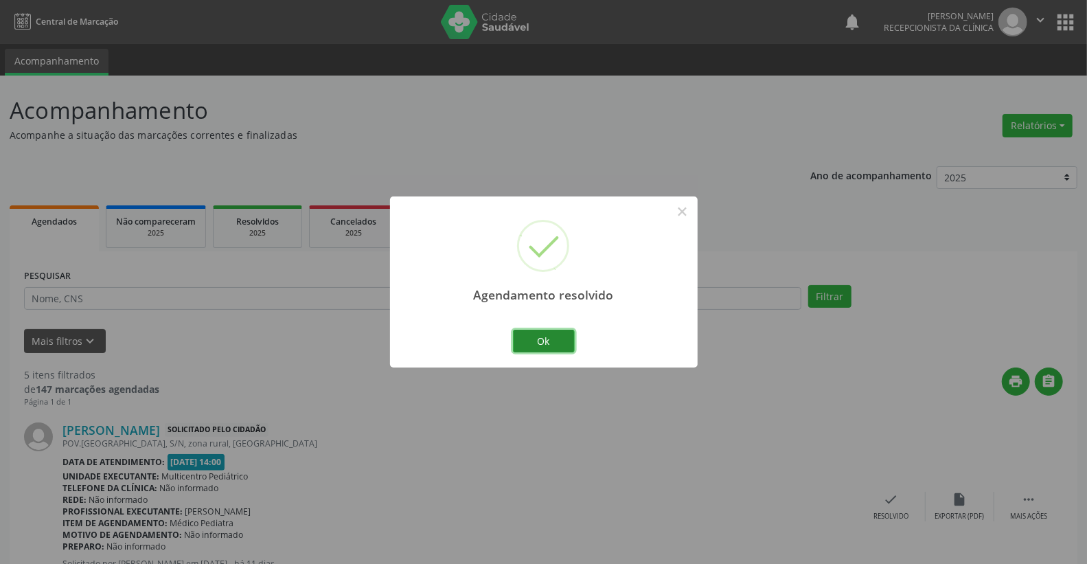
click at [529, 338] on button "Ok" at bounding box center [544, 341] width 62 height 23
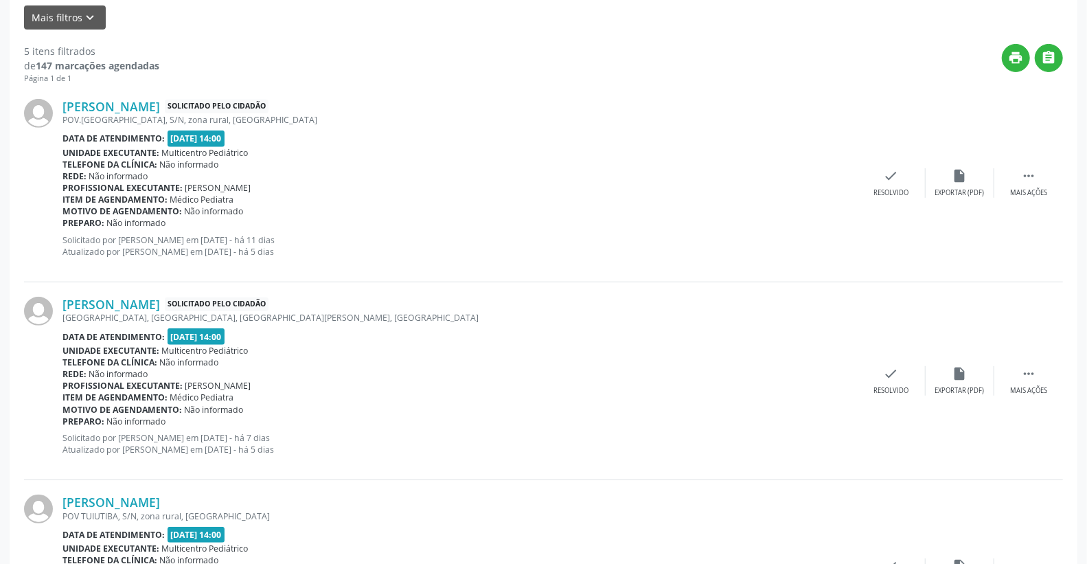
scroll to position [286, 0]
